Goal: Browse casually: Explore the website without a specific task or goal

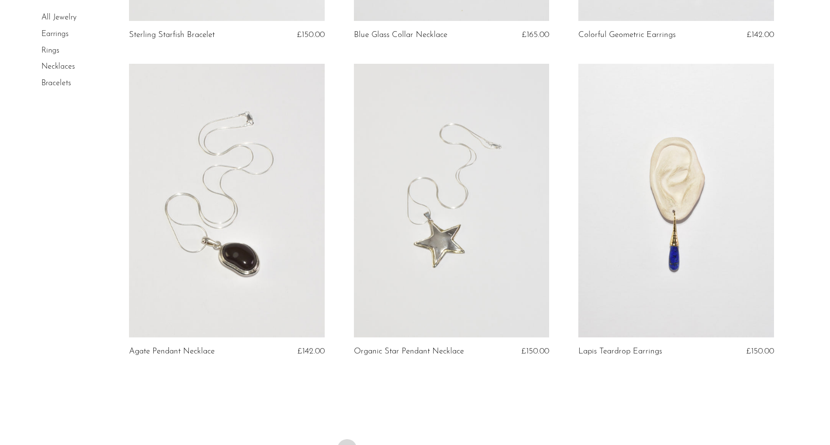
scroll to position [3681, 0]
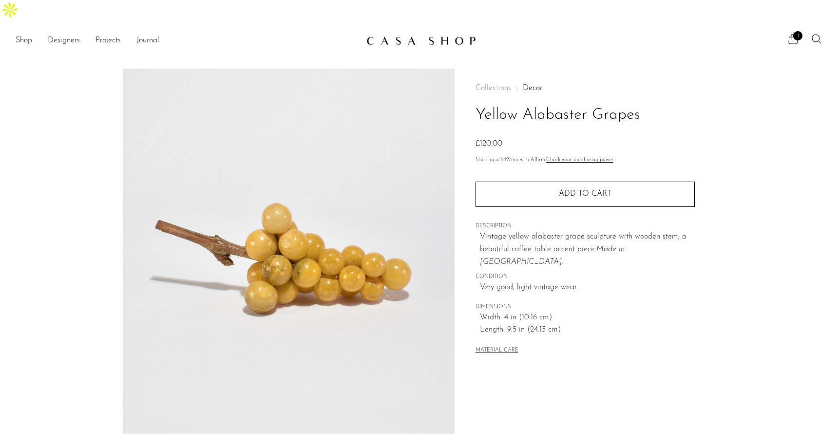
click at [739, 102] on section "Yellow Alabaster Grapes £120.00" at bounding box center [419, 298] width 838 height 459
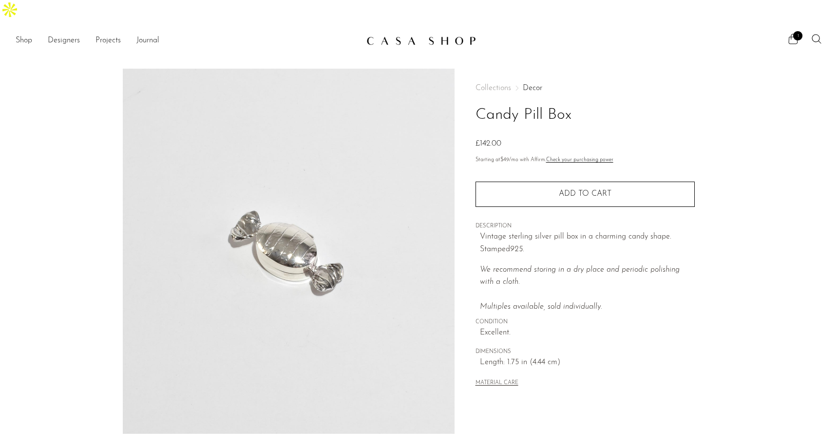
scroll to position [184, 0]
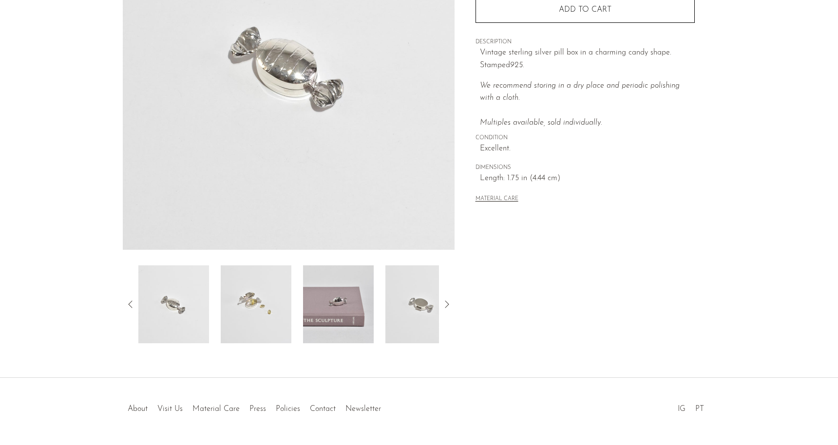
click at [328, 280] on img at bounding box center [338, 304] width 71 height 78
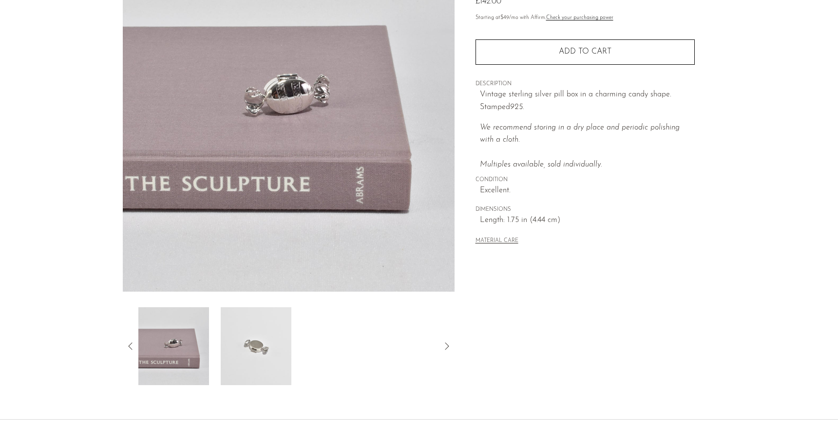
scroll to position [23, 0]
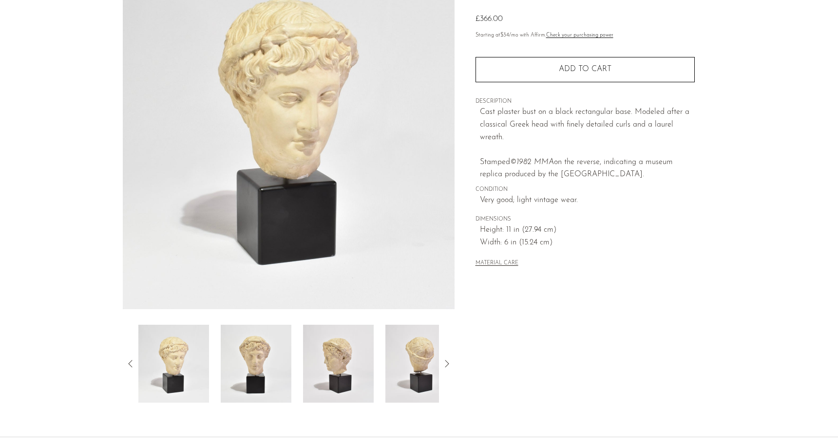
scroll to position [186, 0]
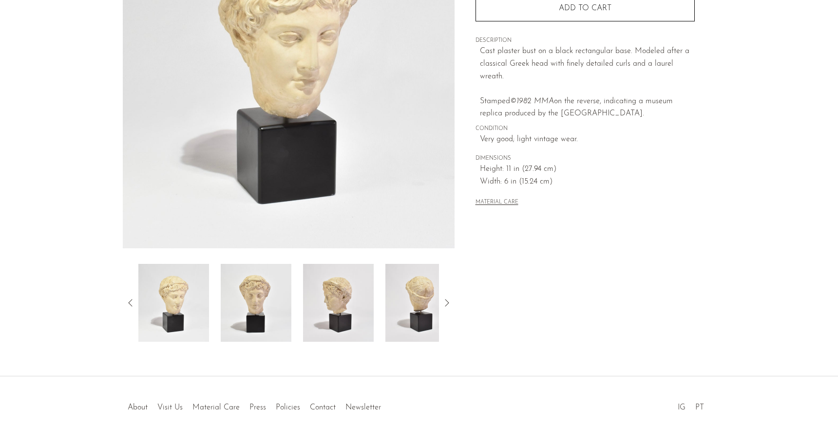
click at [241, 270] on img at bounding box center [256, 303] width 71 height 78
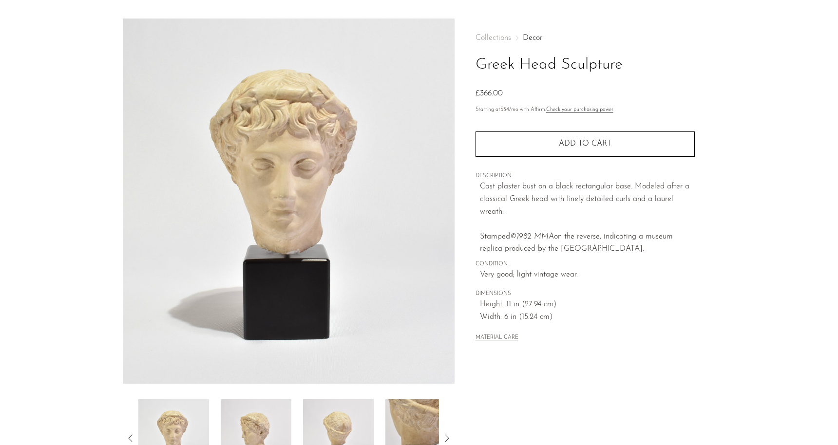
scroll to position [88, 0]
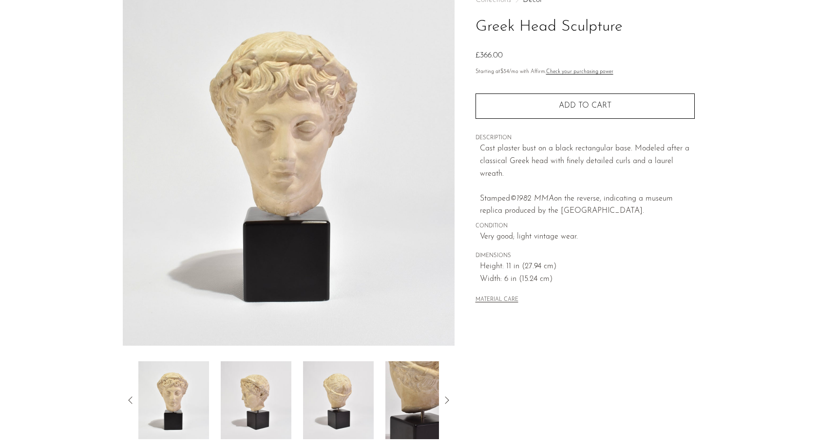
click at [335, 376] on img at bounding box center [338, 400] width 71 height 78
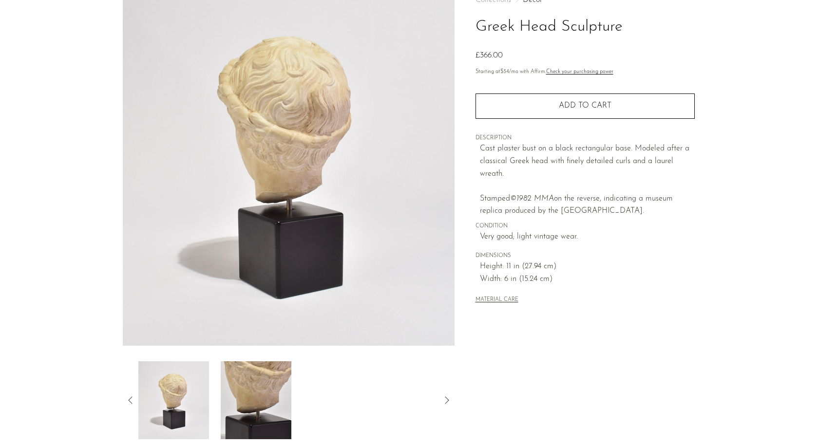
click at [356, 380] on div at bounding box center [288, 400] width 300 height 78
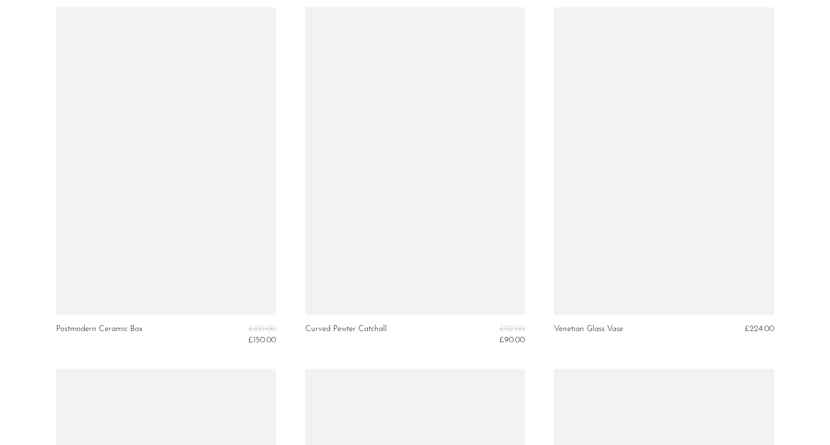
scroll to position [1471, 0]
